Goal: Navigation & Orientation: Understand site structure

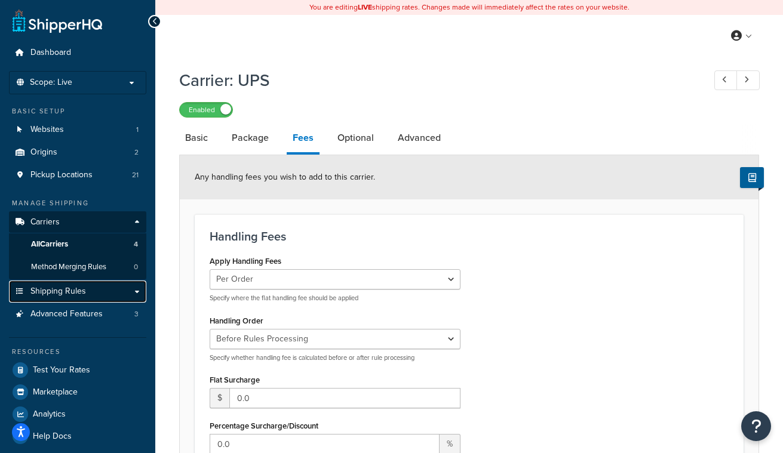
click at [94, 295] on link "Shipping Rules" at bounding box center [77, 292] width 137 height 22
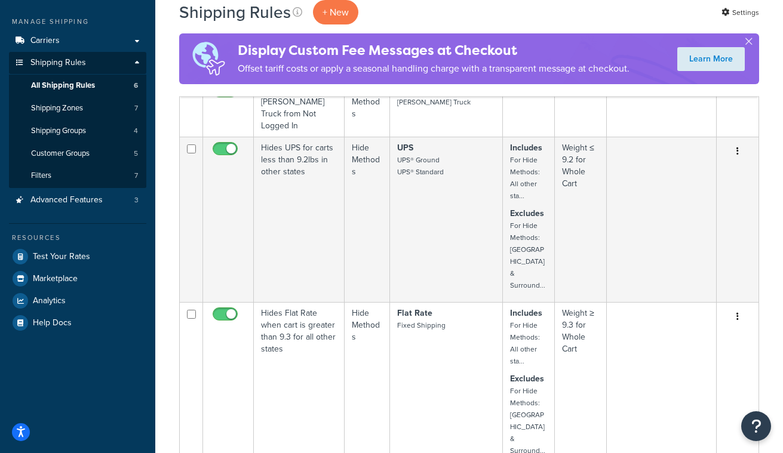
scroll to position [182, 0]
click at [90, 109] on link "Shipping Zones 7" at bounding box center [77, 108] width 137 height 22
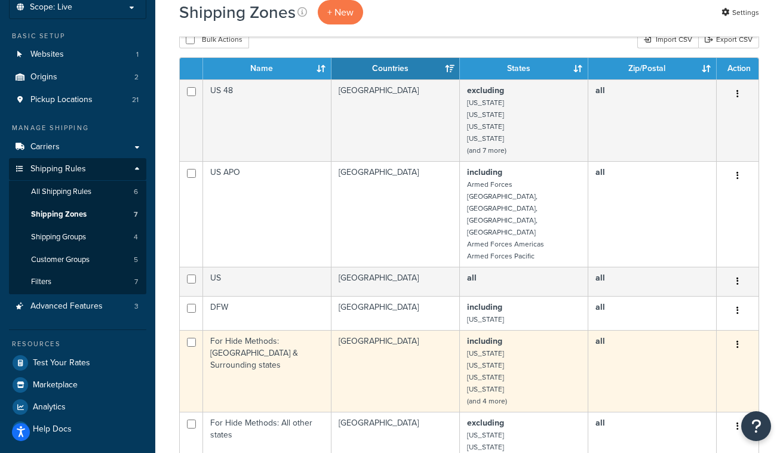
scroll to position [75, 0]
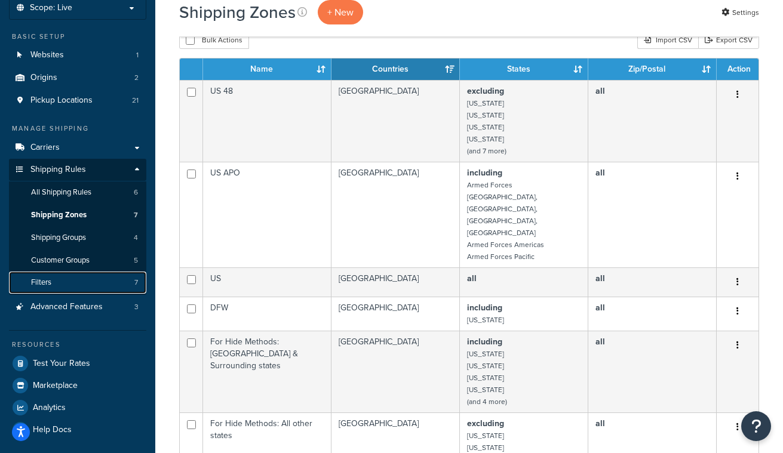
click at [79, 281] on link "Filters 7" at bounding box center [77, 283] width 137 height 22
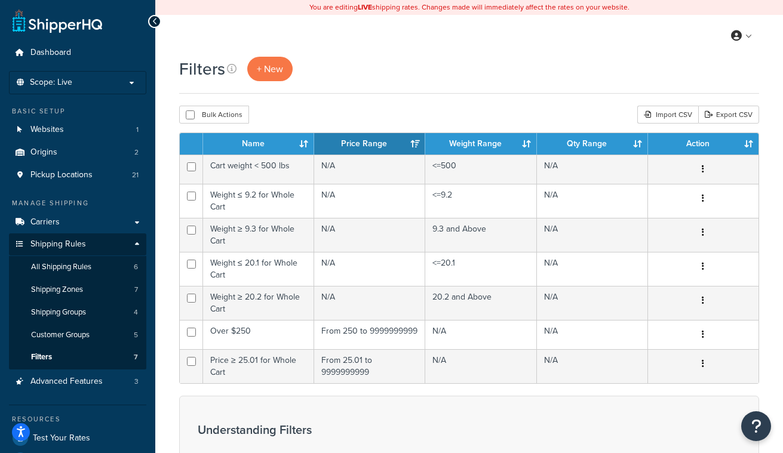
scroll to position [2, 0]
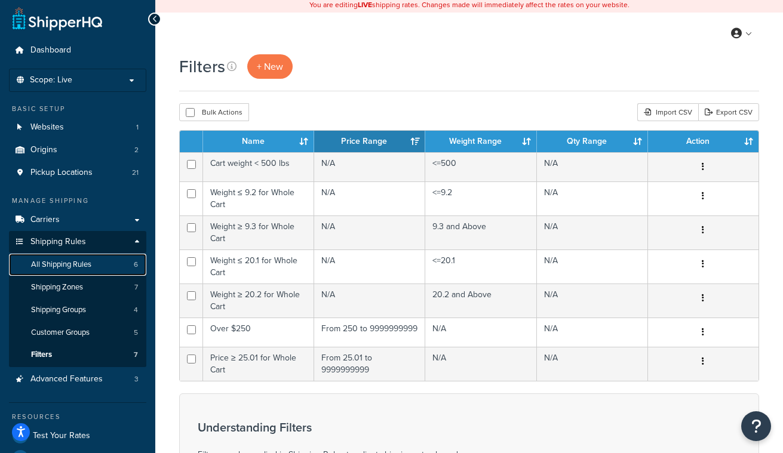
click at [82, 269] on span "All Shipping Rules" at bounding box center [61, 265] width 60 height 10
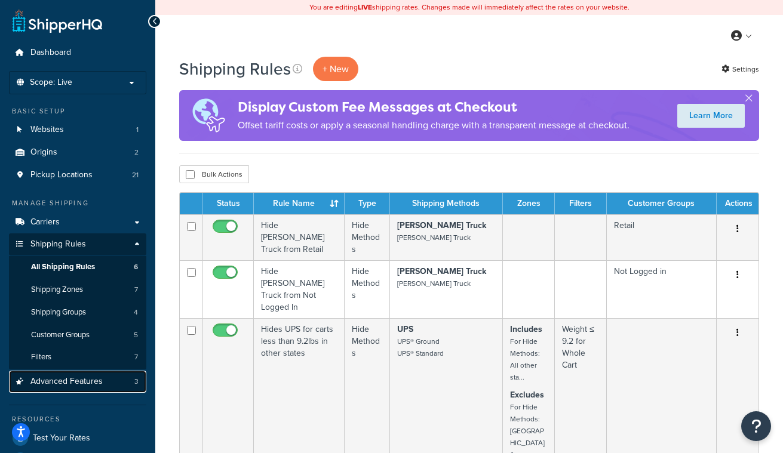
click at [69, 377] on span "Advanced Features" at bounding box center [66, 382] width 72 height 10
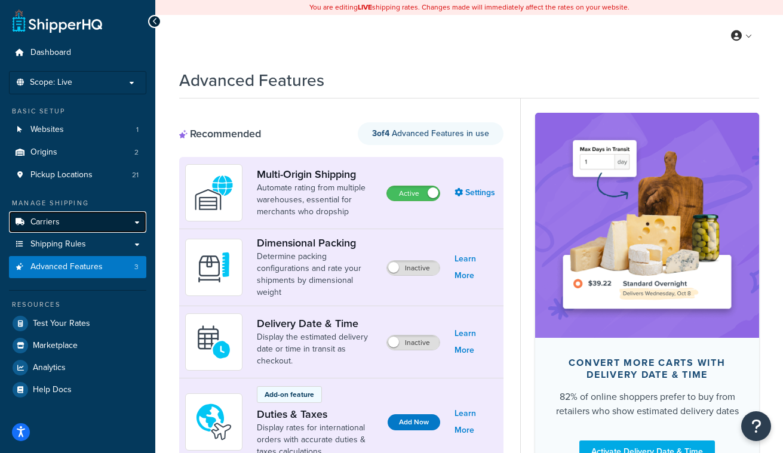
click at [94, 220] on link "Carriers" at bounding box center [77, 222] width 137 height 22
